Goal: Task Accomplishment & Management: Use online tool/utility

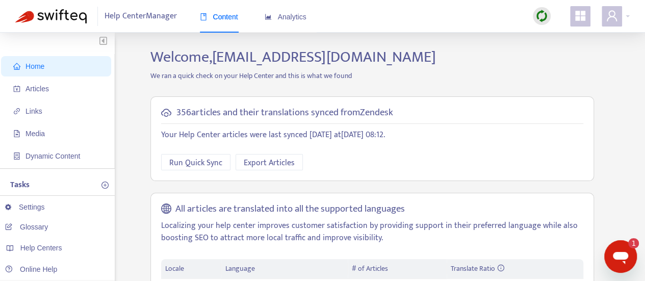
click at [545, 20] on img at bounding box center [541, 16] width 13 height 13
click at [555, 55] on link "Full Sync" at bounding box center [559, 53] width 37 height 12
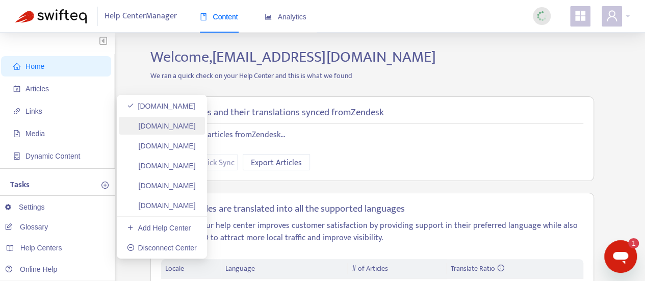
click at [186, 127] on link "helpcenter.plexusworldwide.ca" at bounding box center [161, 126] width 69 height 8
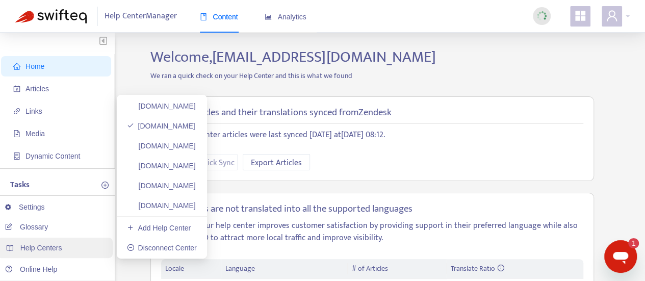
click at [53, 244] on span "Help Centers" at bounding box center [41, 248] width 42 height 8
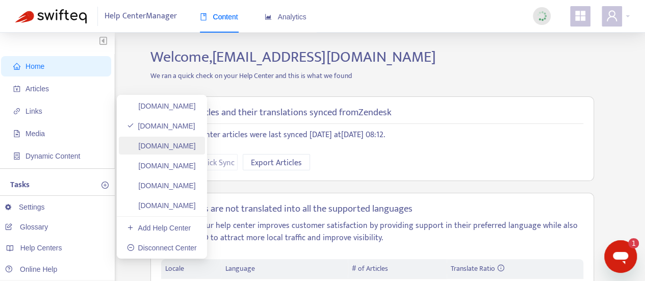
click at [196, 148] on link "helpcenter.plexusworldwide.com.au" at bounding box center [161, 146] width 69 height 8
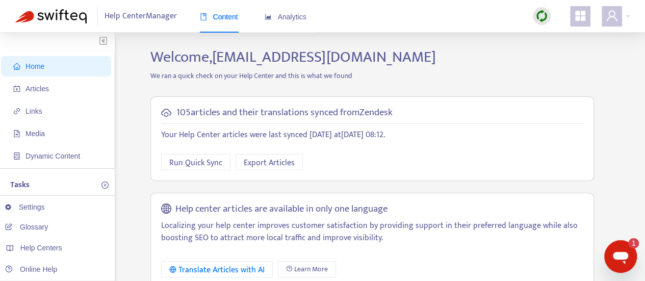
click at [544, 19] on img at bounding box center [541, 16] width 13 height 13
click at [551, 53] on link "Full Sync" at bounding box center [559, 53] width 37 height 12
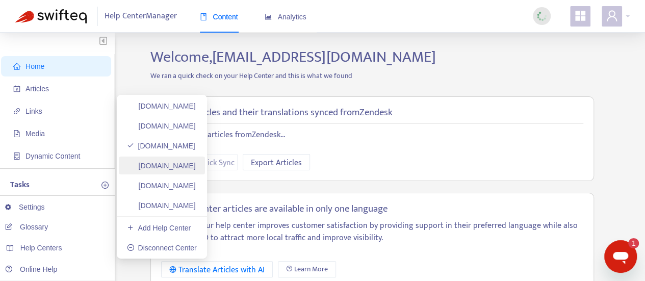
click at [196, 166] on link "ayuda.plexusworldwide.com.mx" at bounding box center [161, 166] width 69 height 8
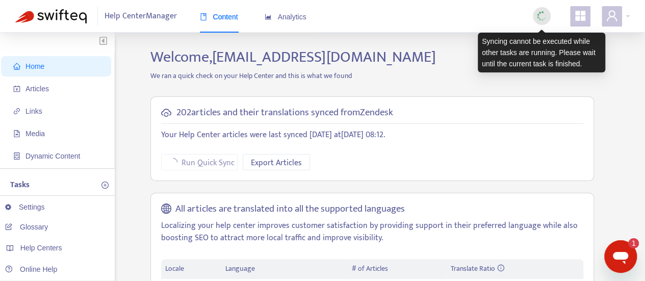
click at [541, 19] on img at bounding box center [541, 16] width 13 height 13
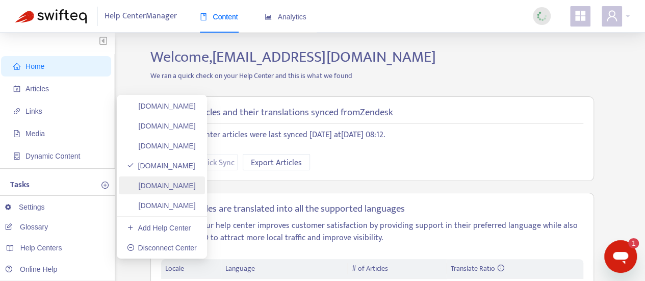
click at [196, 187] on link "plexusworldwideagent.zendesk.com" at bounding box center [161, 186] width 69 height 8
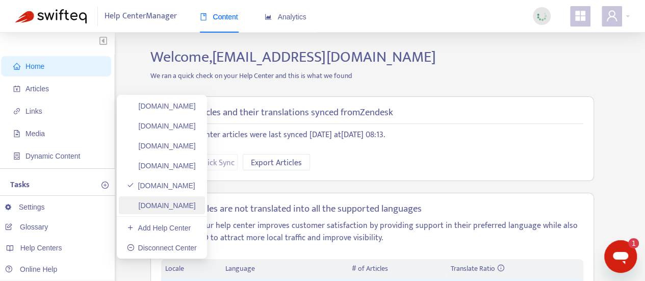
click at [182, 208] on link "plexusworldwidejp.zendesk.com" at bounding box center [161, 205] width 69 height 8
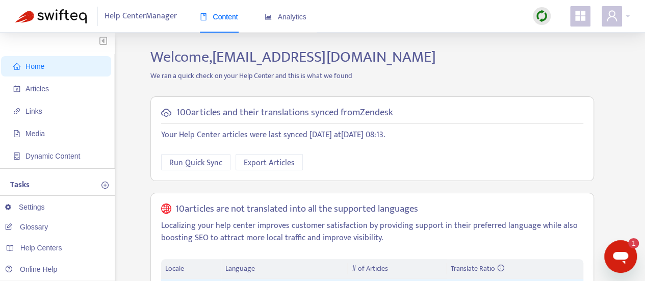
click at [538, 16] on img at bounding box center [541, 16] width 13 height 13
click at [564, 59] on link "Full Sync" at bounding box center [559, 53] width 37 height 12
